Goal: Check status: Check status

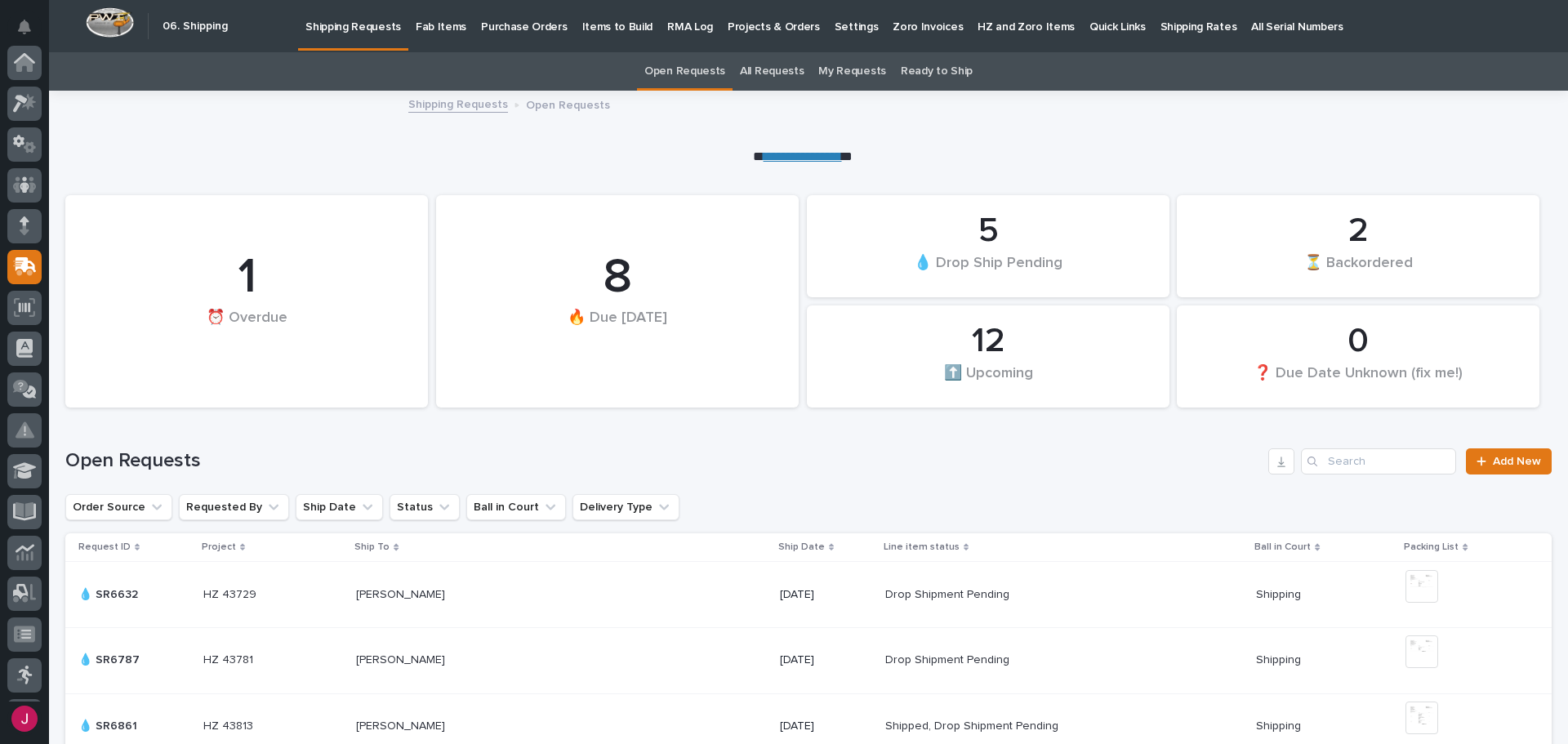
scroll to position [201, 0]
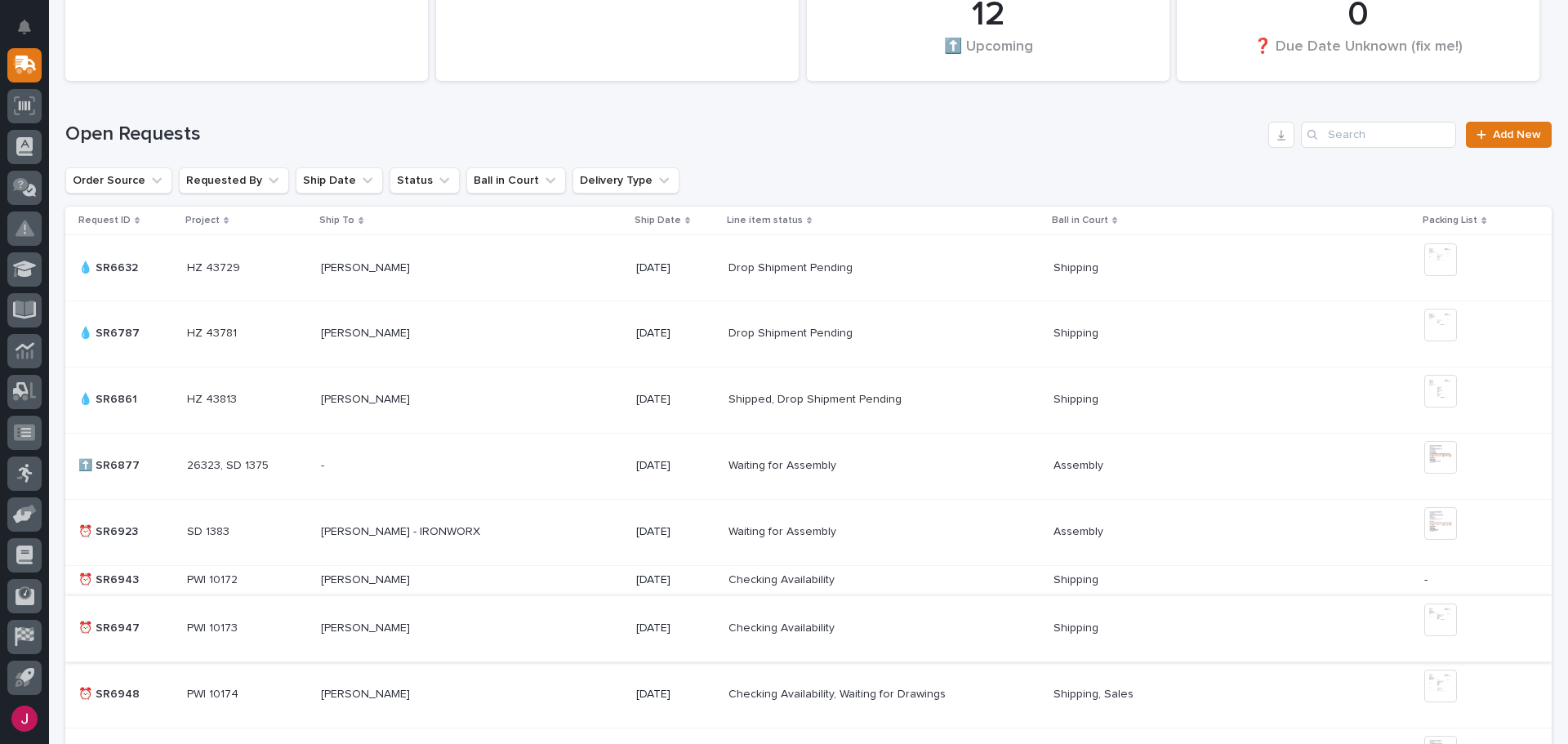
drag, startPoint x: 1307, startPoint y: 633, endPoint x: 1207, endPoint y: 640, distance: 100.2
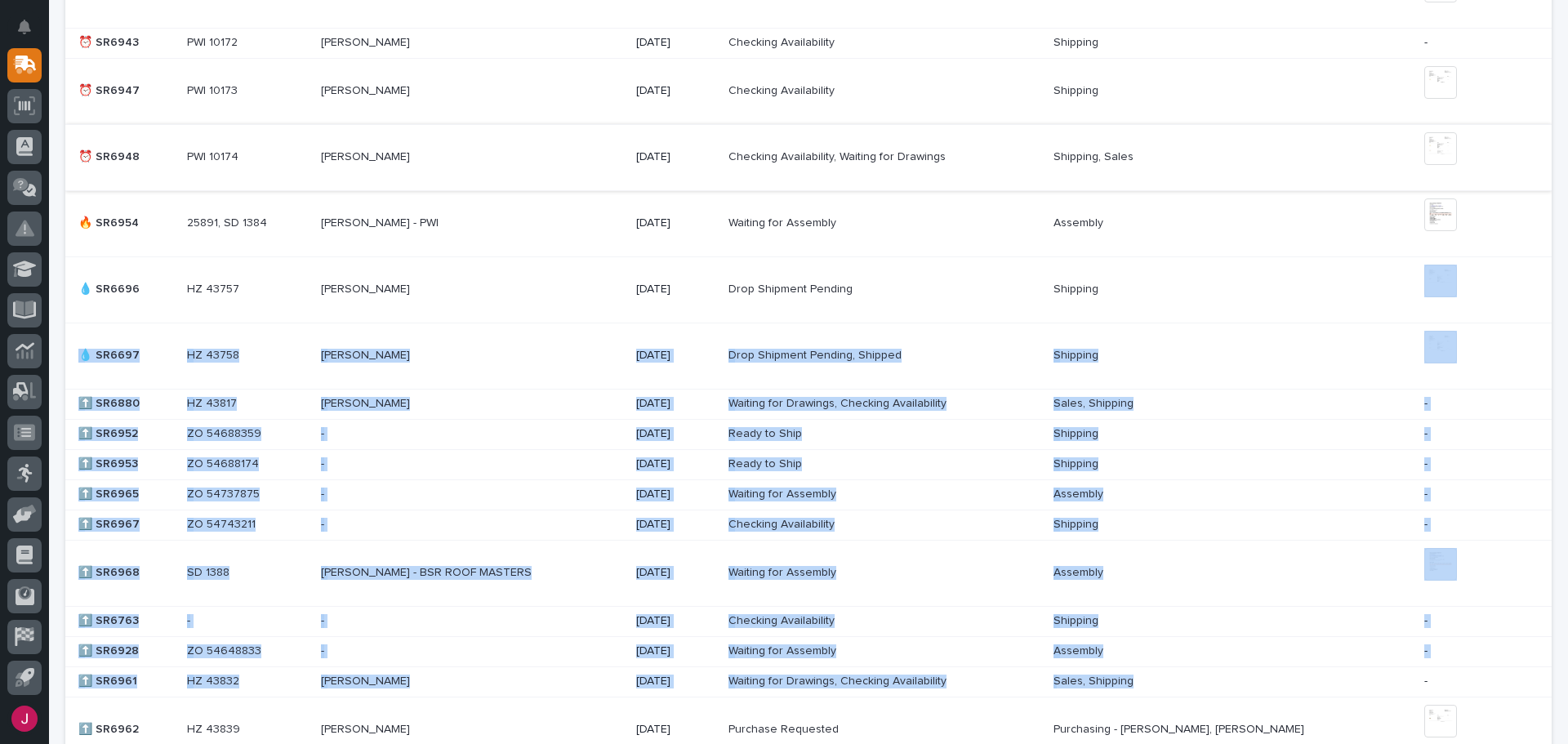
click at [1198, 667] on tbody "💧 SR6632 💧 SR6632 HZ 43729 HZ 43729 [PERSON_NAME] [PERSON_NAME] [DATE] Drop Shi…" at bounding box center [808, 492] width 1486 height 1590
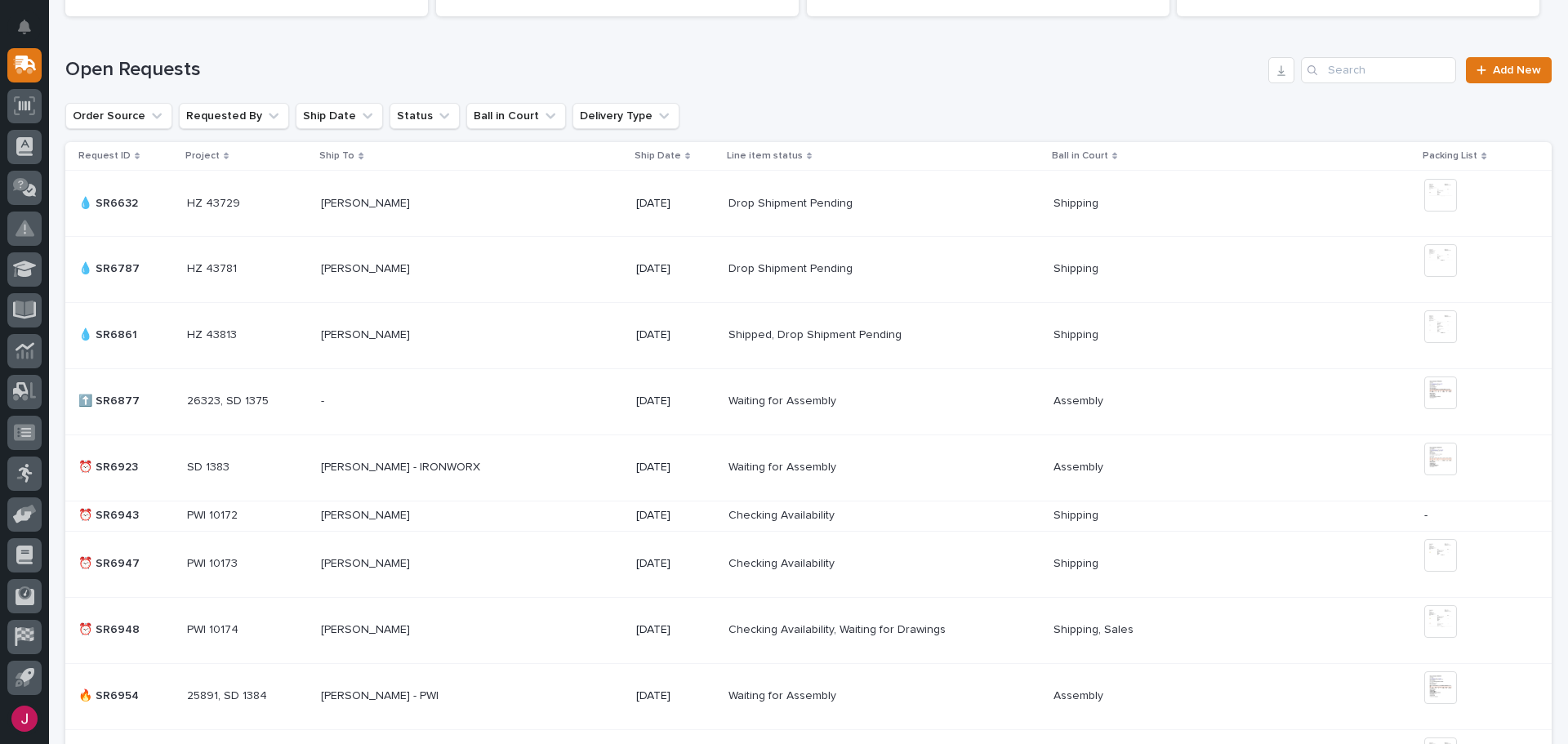
scroll to position [558, 0]
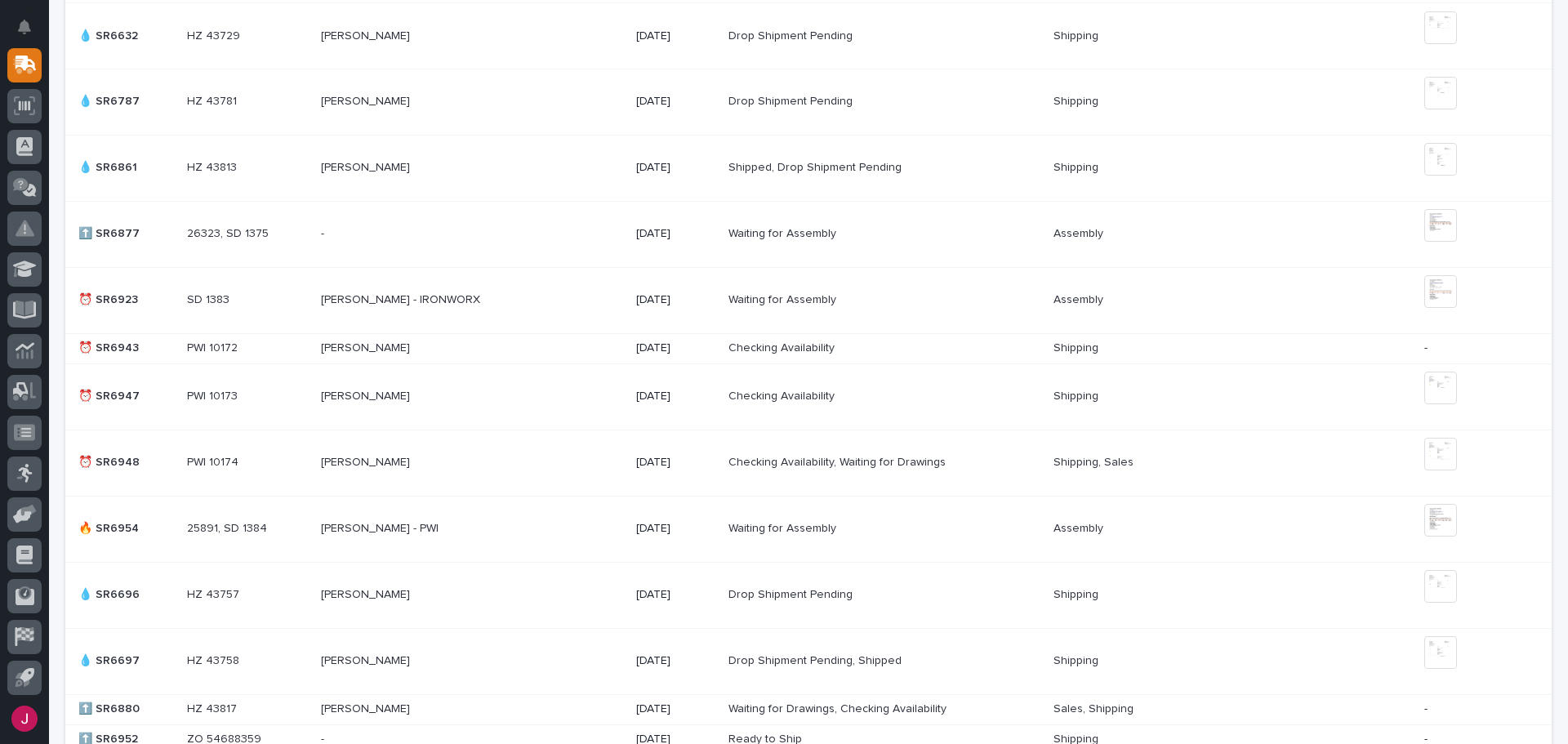
drag, startPoint x: 1198, startPoint y: 670, endPoint x: 1204, endPoint y: 663, distance: 9.2
click at [1204, 663] on td "Shipping Shipping" at bounding box center [1232, 661] width 371 height 66
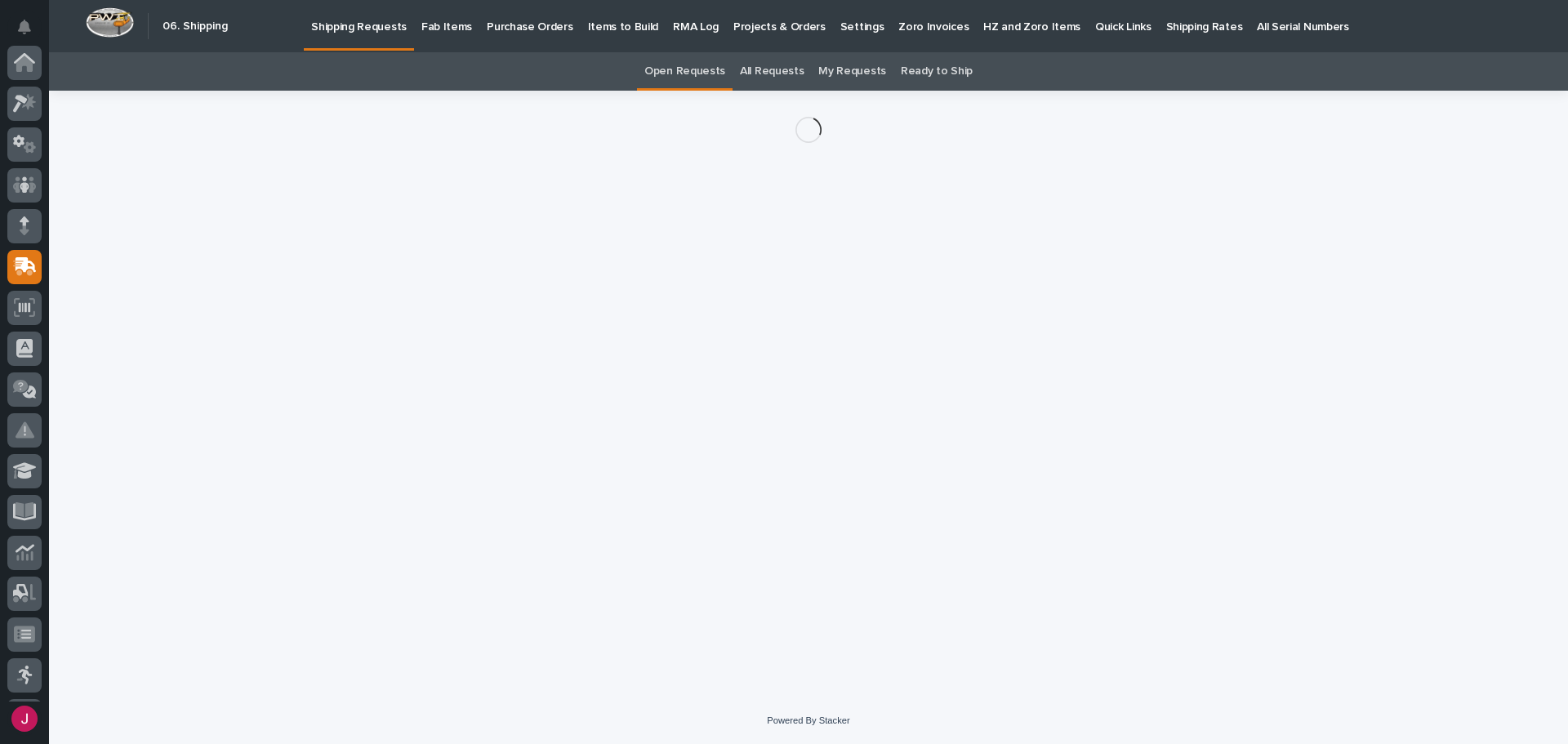
scroll to position [201, 0]
drag, startPoint x: 1232, startPoint y: 631, endPoint x: 1567, endPoint y: 204, distance: 542.7
click at [1567, 204] on div "Loading... Saving… Loading... Saving…" at bounding box center [808, 394] width 1519 height 607
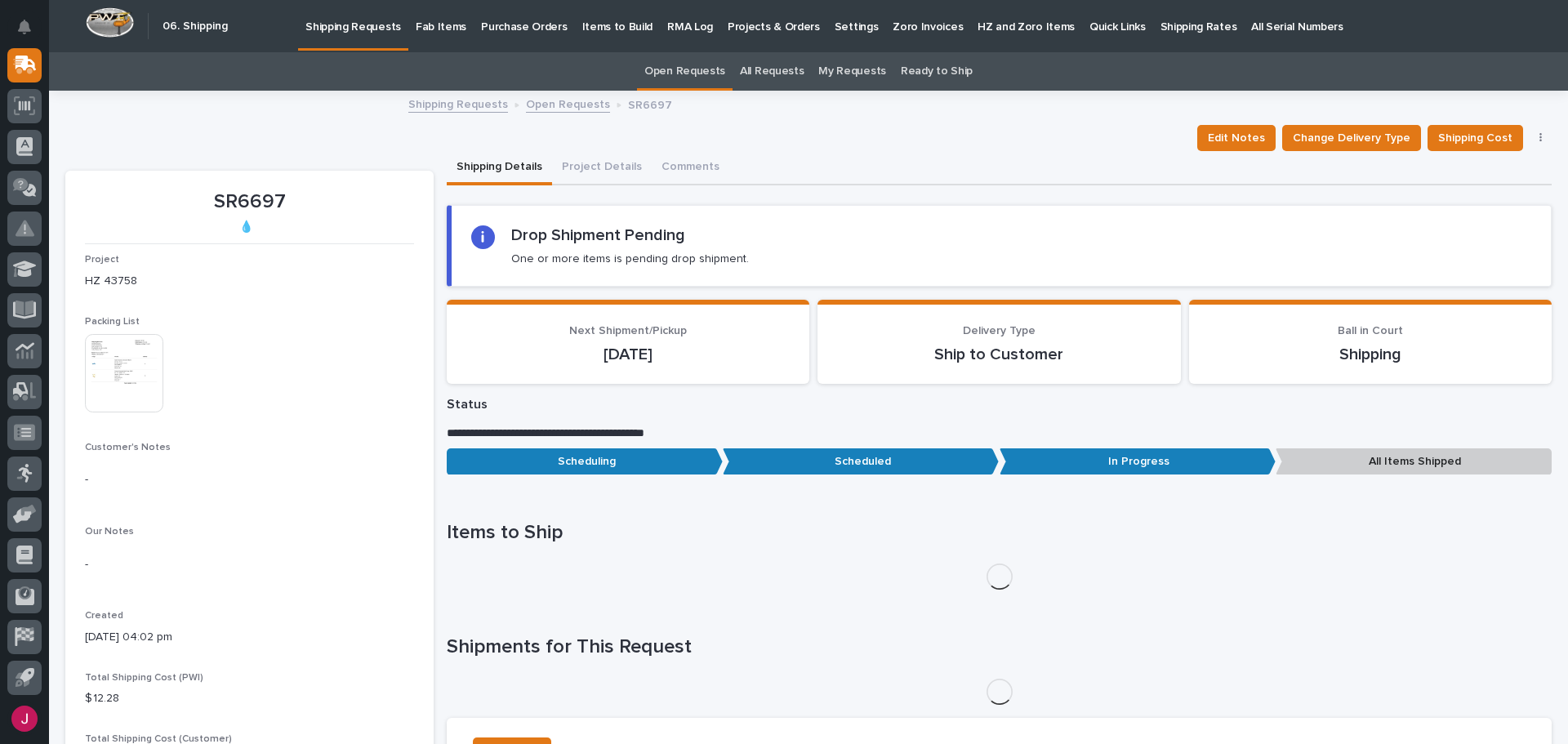
drag, startPoint x: 1565, startPoint y: 203, endPoint x: 1567, endPoint y: 33, distance: 170.0
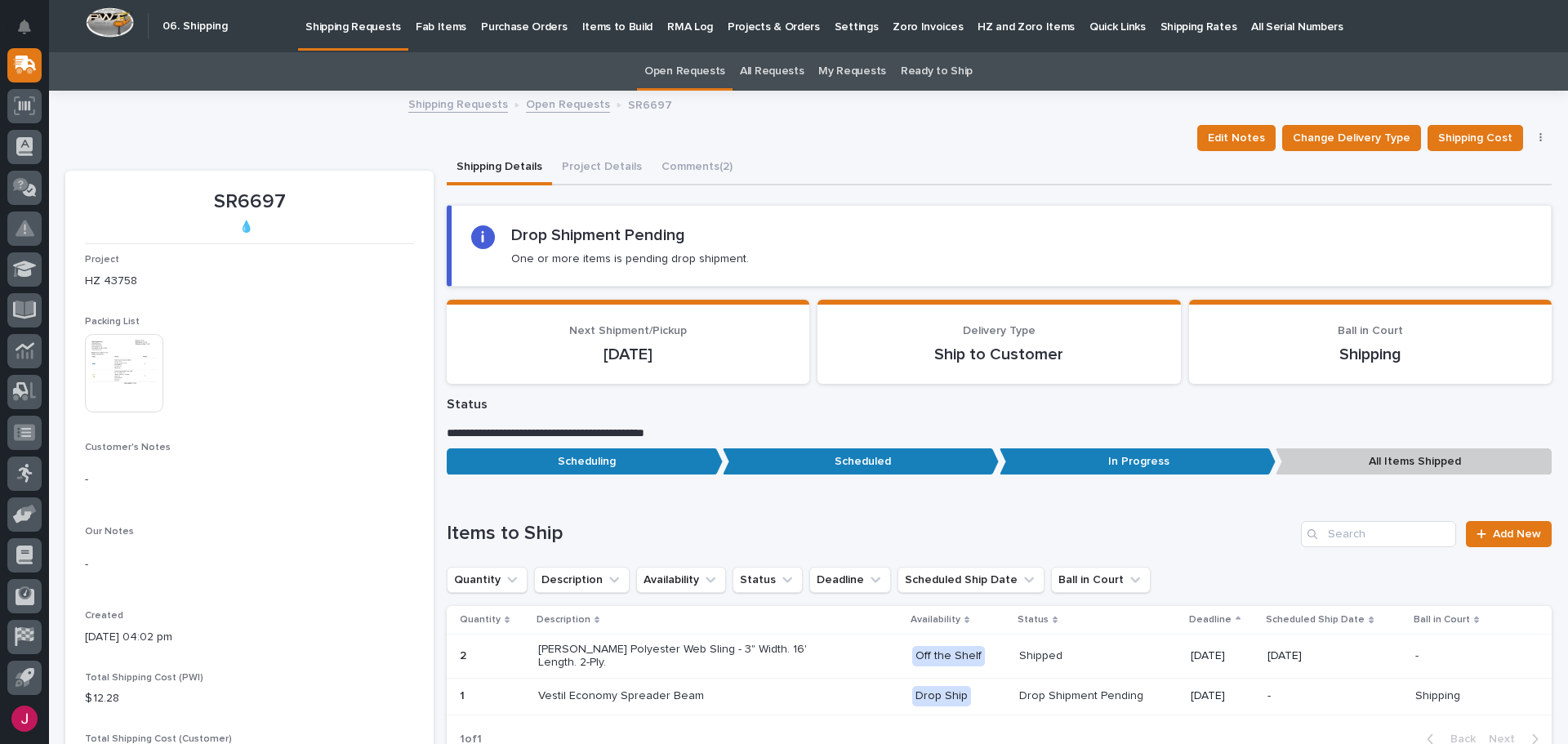
drag, startPoint x: 1567, startPoint y: 33, endPoint x: 1036, endPoint y: 152, distance: 544.2
click at [1036, 152] on div "Shipping Details Project Details Comments (2)" at bounding box center [999, 169] width 1104 height 34
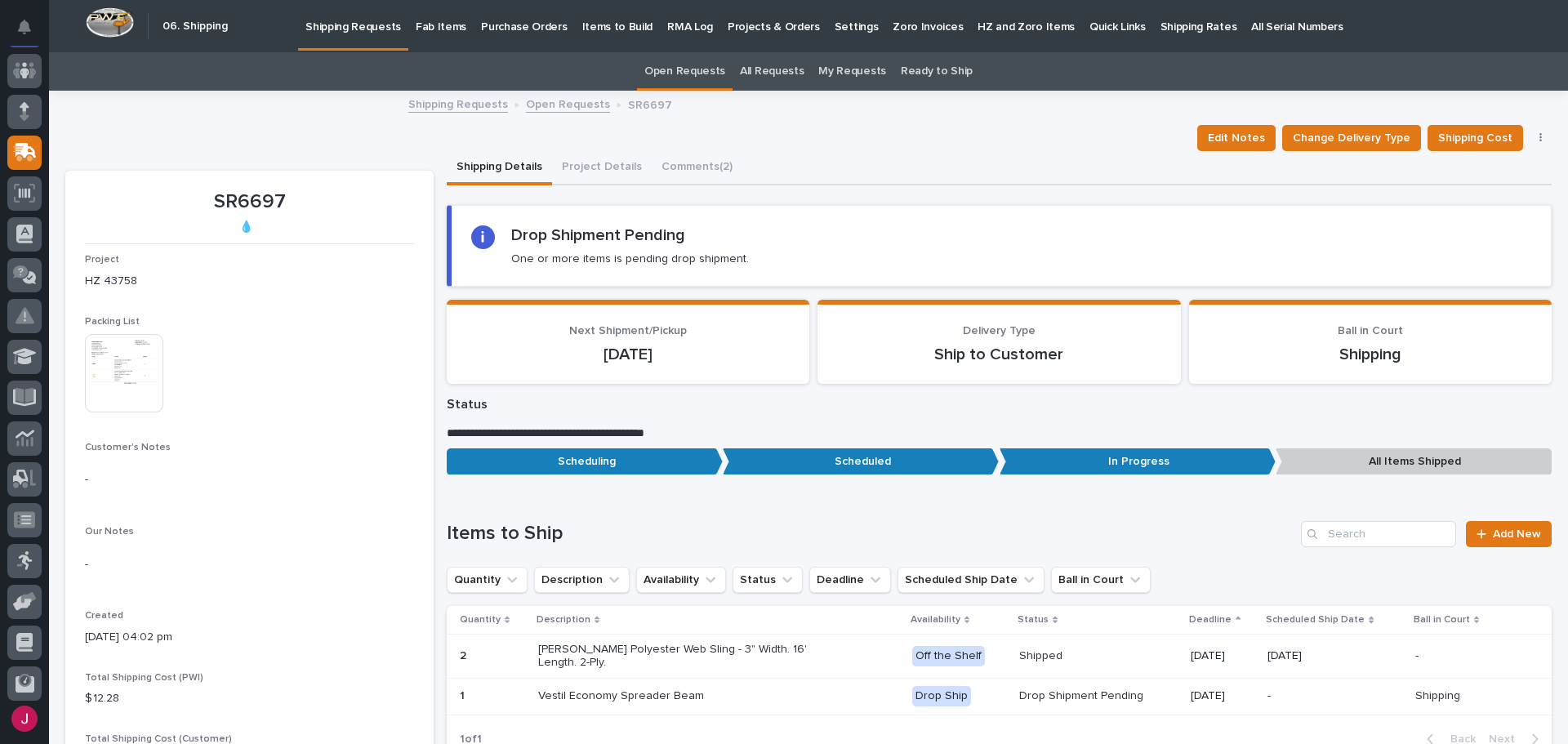
scroll to position [0, 0]
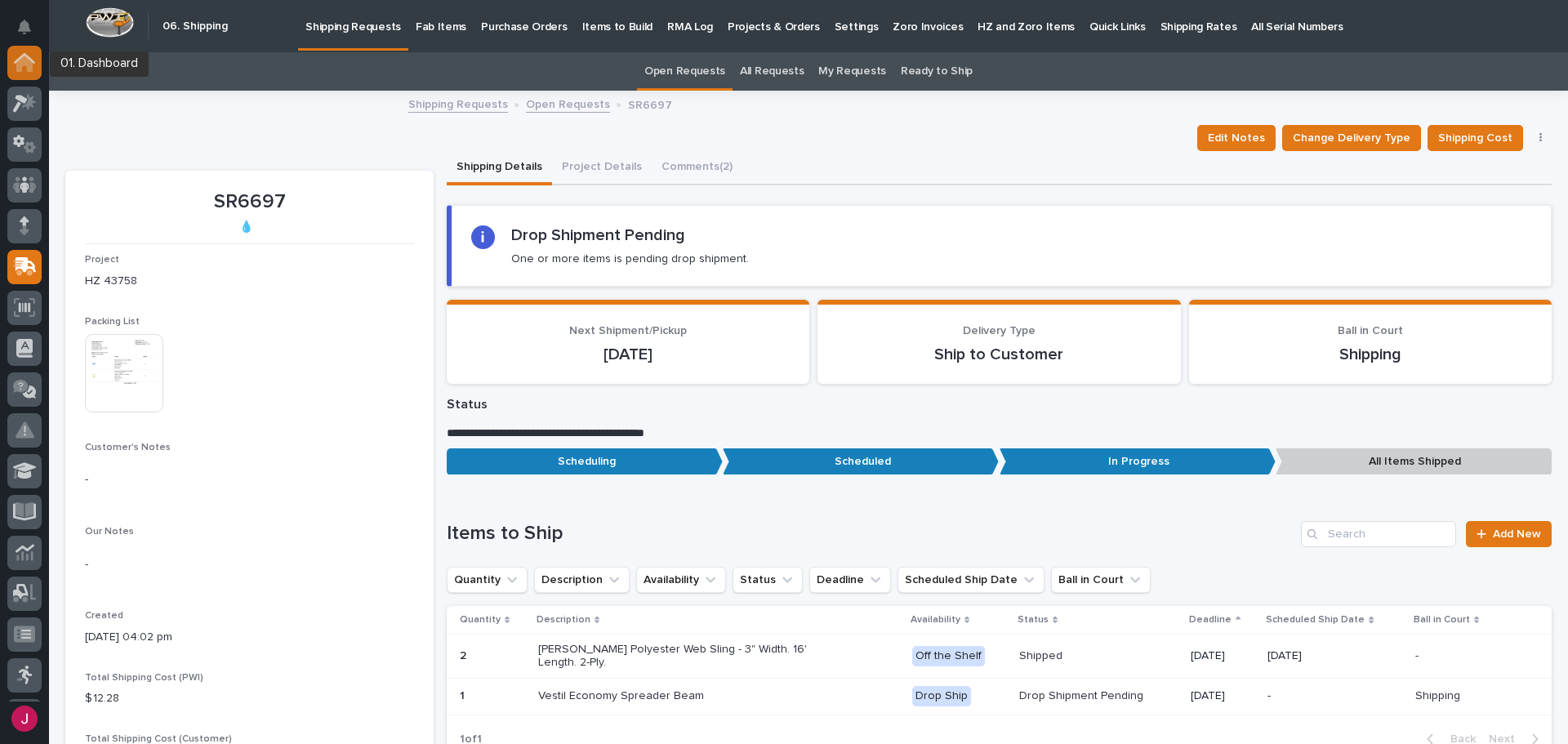
click at [25, 68] on icon at bounding box center [24, 62] width 21 height 19
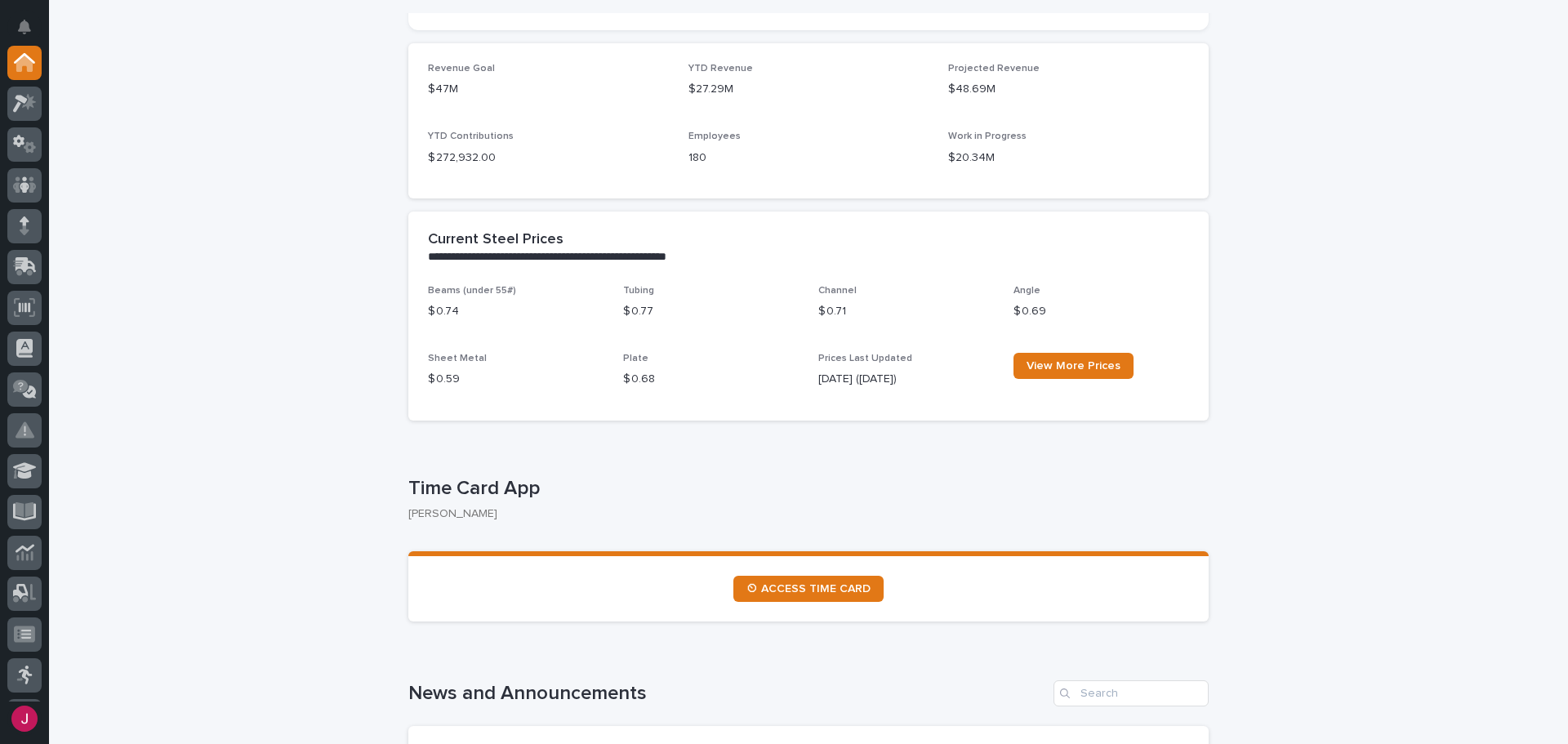
scroll to position [653, 0]
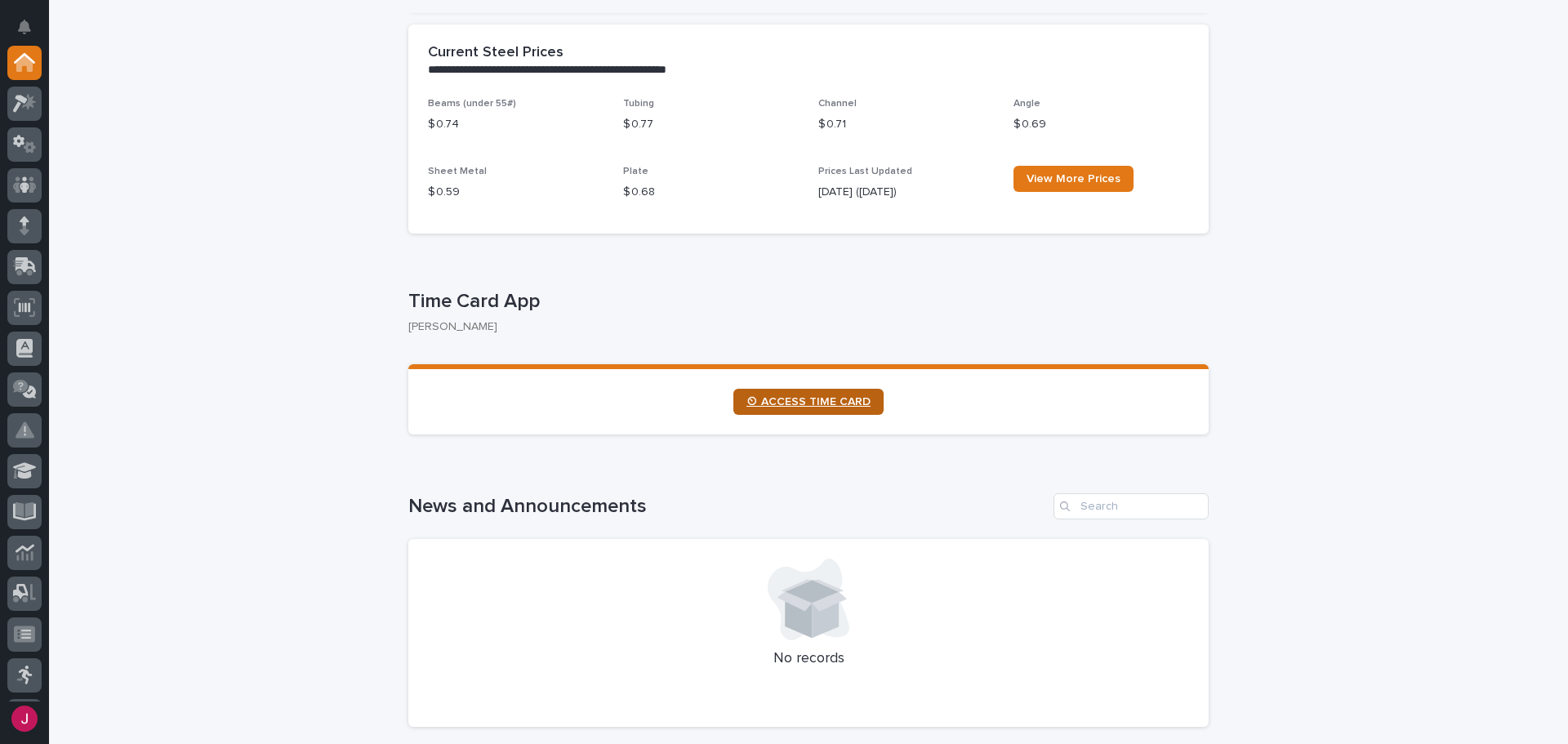
click at [787, 406] on span "⏲ ACCESS TIME CARD" at bounding box center [808, 401] width 125 height 11
